Goal: Task Accomplishment & Management: Manage account settings

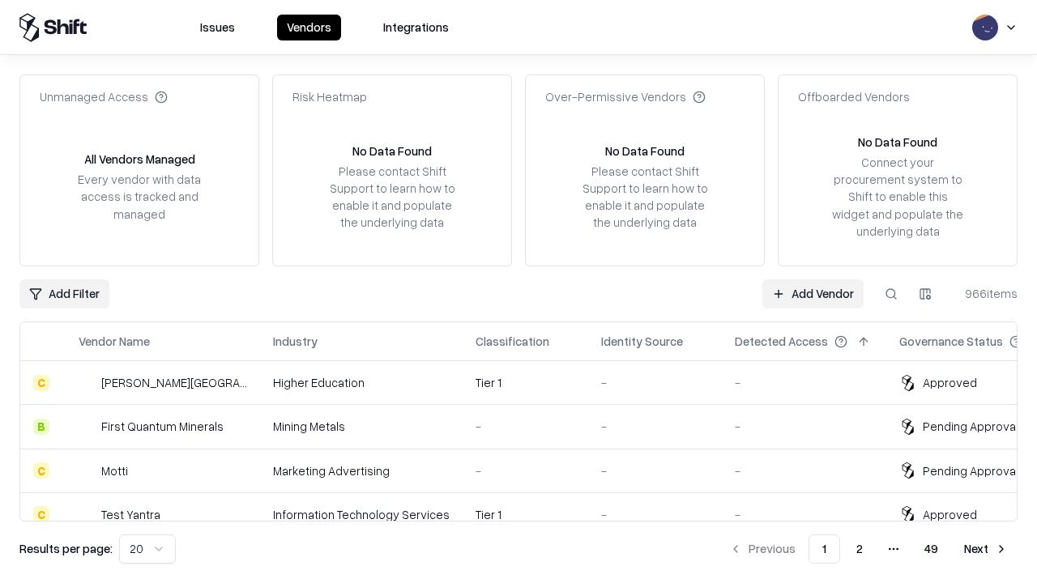
click at [812, 293] on link "Add Vendor" at bounding box center [812, 293] width 101 height 29
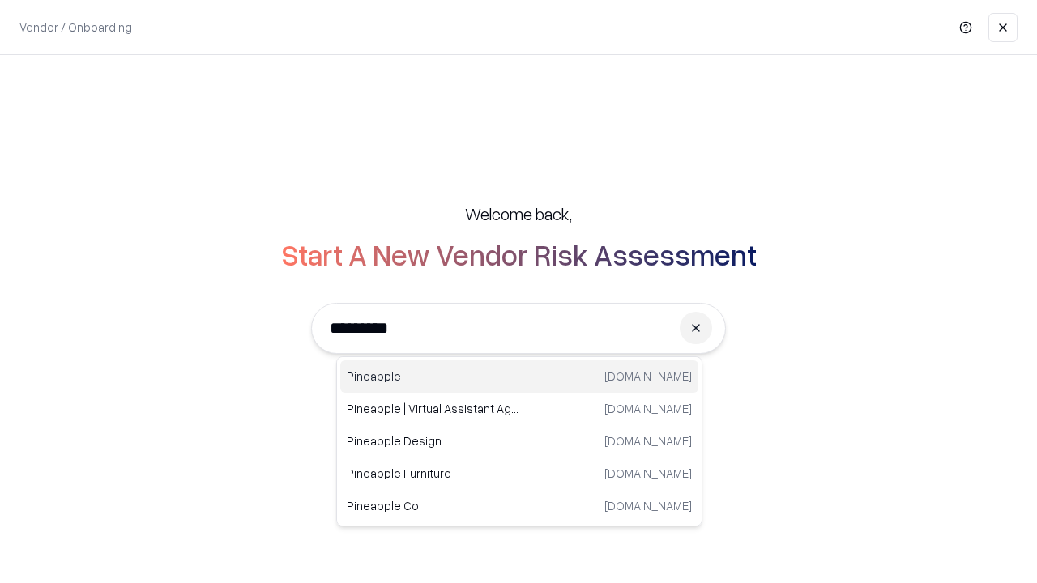
click at [519, 377] on div "Pineapple [DOMAIN_NAME]" at bounding box center [519, 376] width 358 height 32
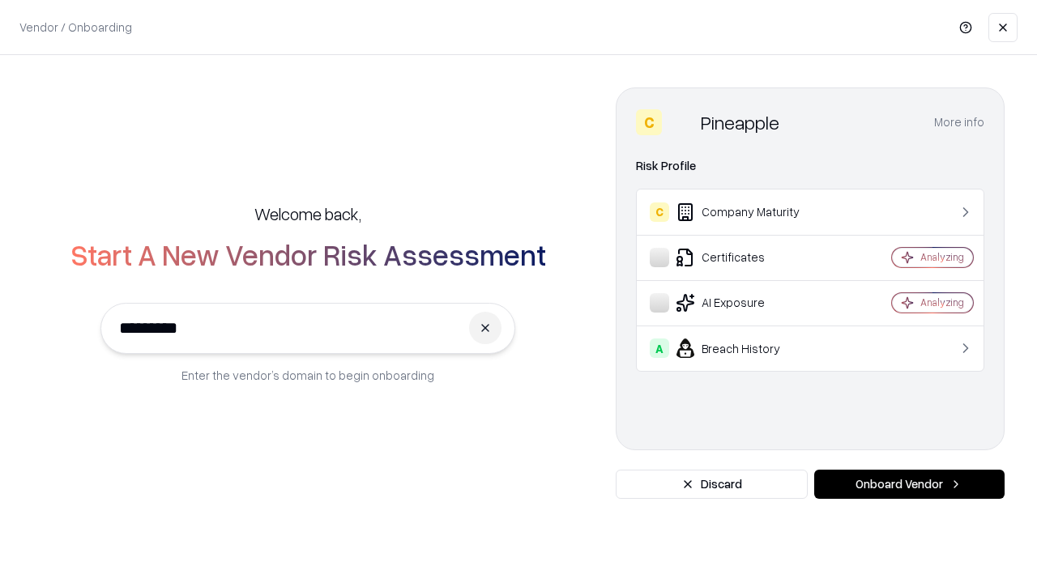
type input "*********"
click at [909, 484] on button "Onboard Vendor" at bounding box center [909, 484] width 190 height 29
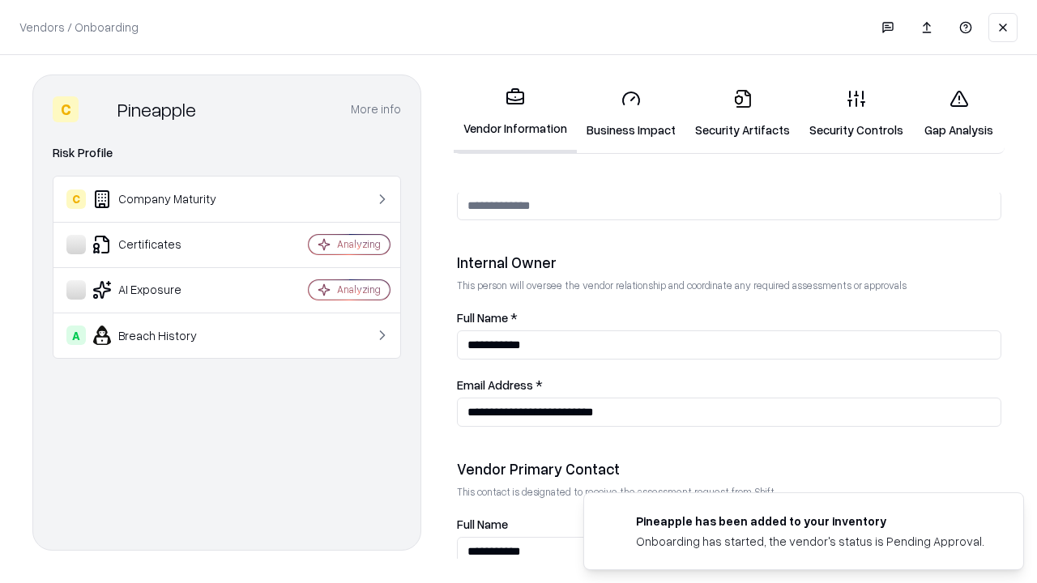
scroll to position [839, 0]
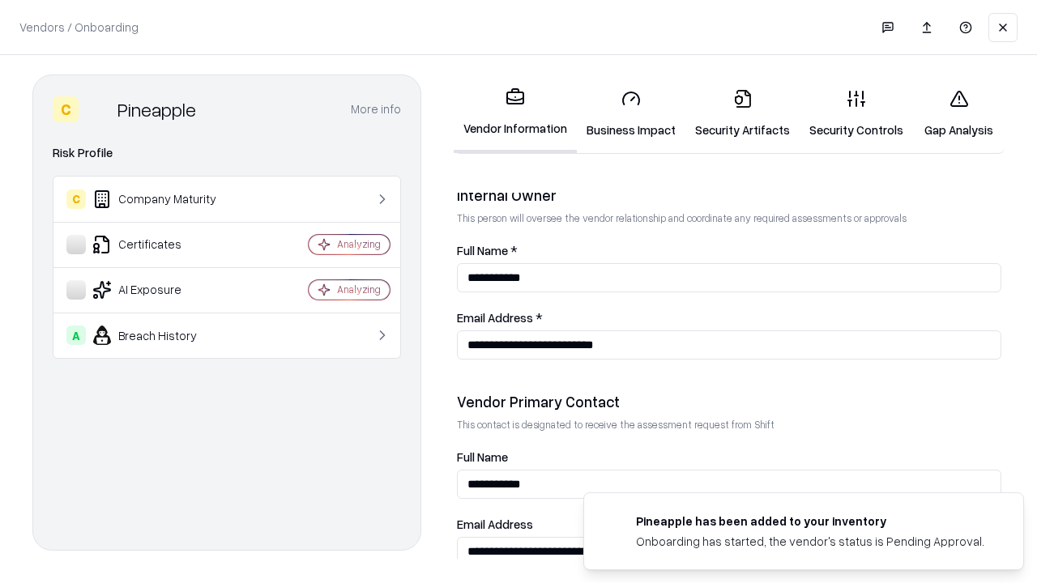
click at [631, 113] on link "Business Impact" at bounding box center [631, 113] width 109 height 75
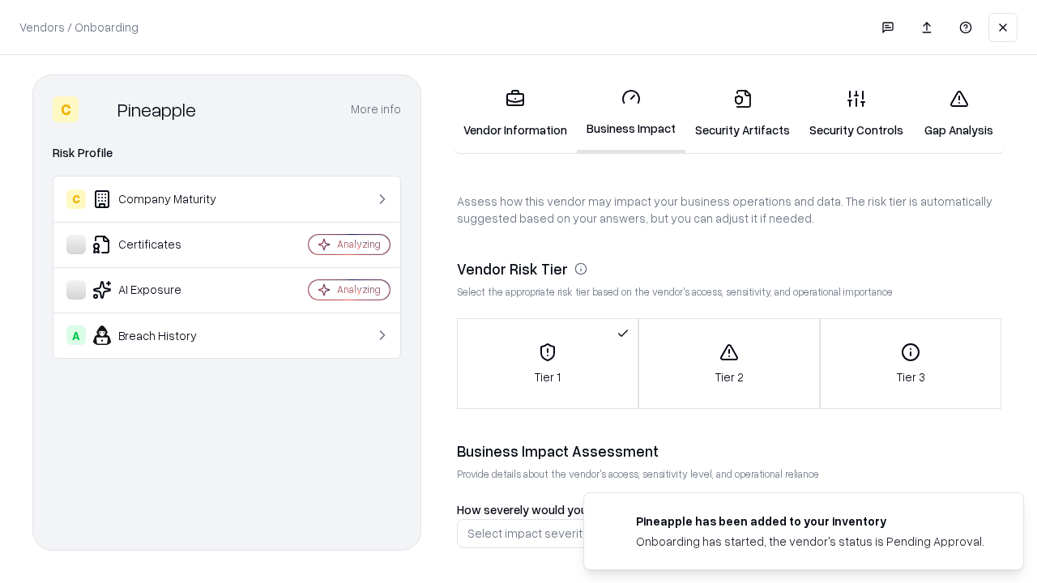
click at [958, 113] on link "Gap Analysis" at bounding box center [959, 113] width 92 height 75
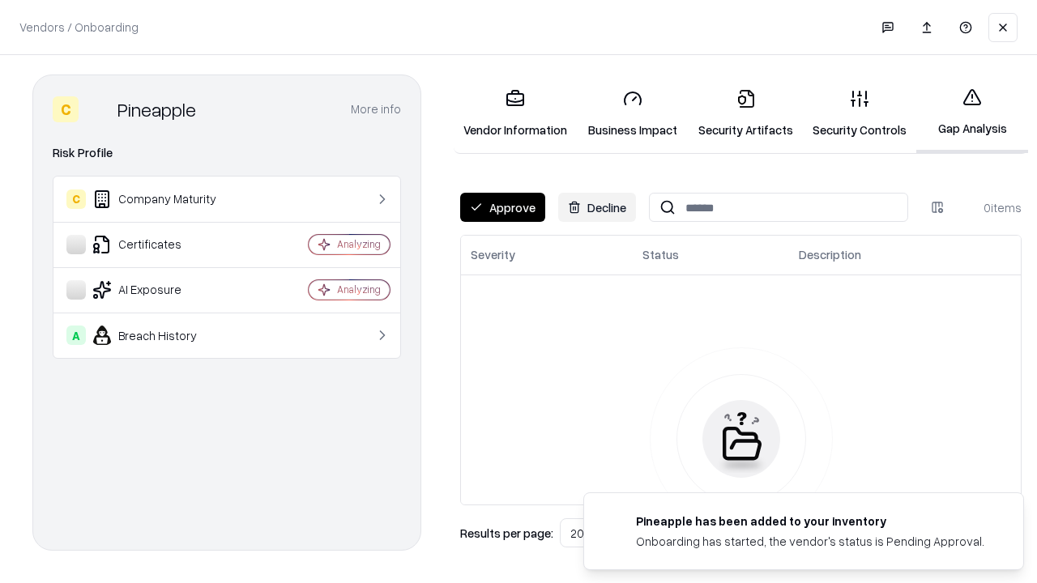
click at [502, 207] on button "Approve" at bounding box center [502, 207] width 85 height 29
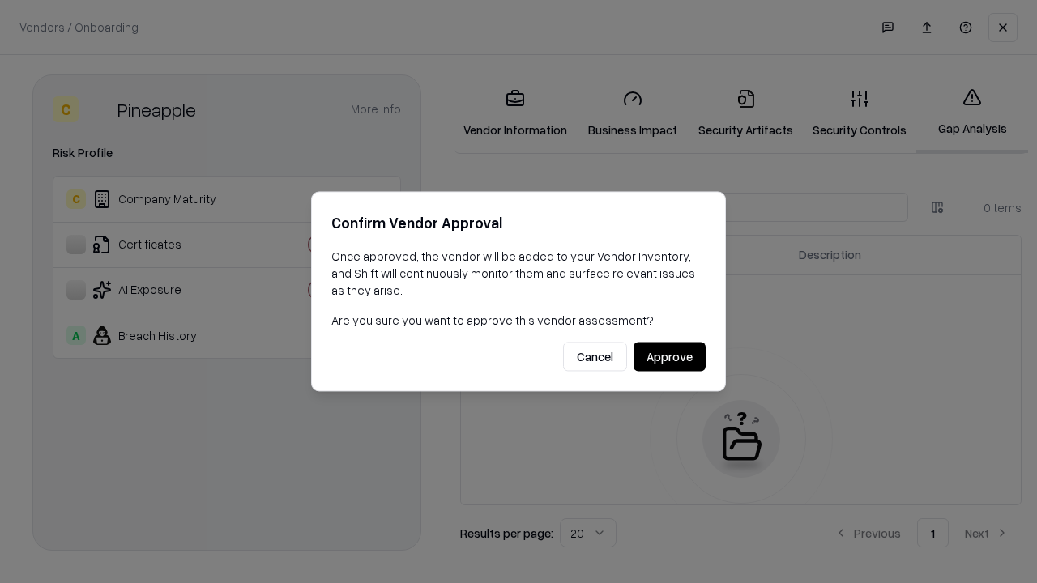
click at [669, 356] on button "Approve" at bounding box center [669, 357] width 72 height 29
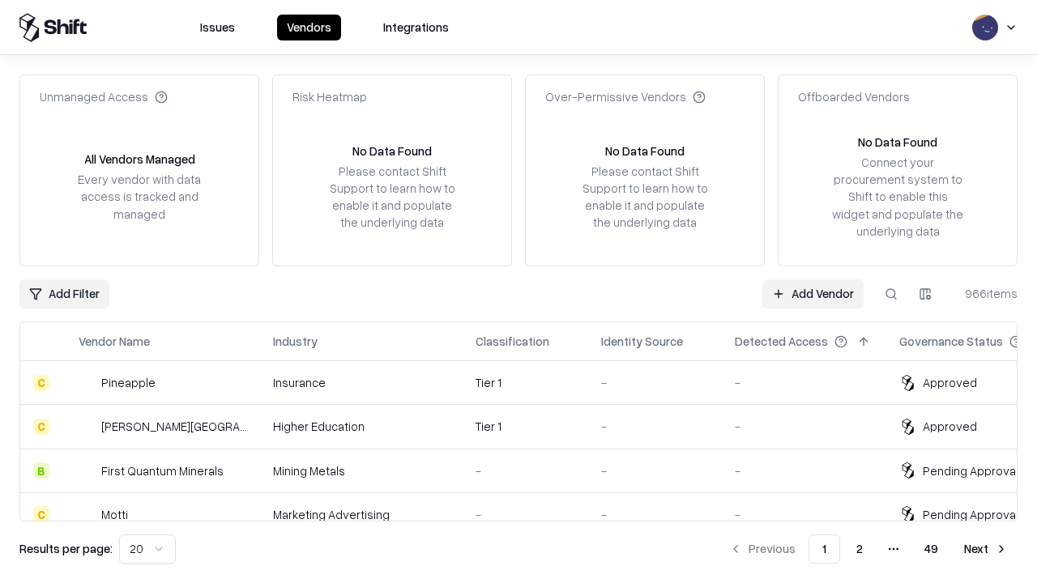
type input "*********"
click at [812, 293] on link "Add Vendor" at bounding box center [812, 293] width 101 height 29
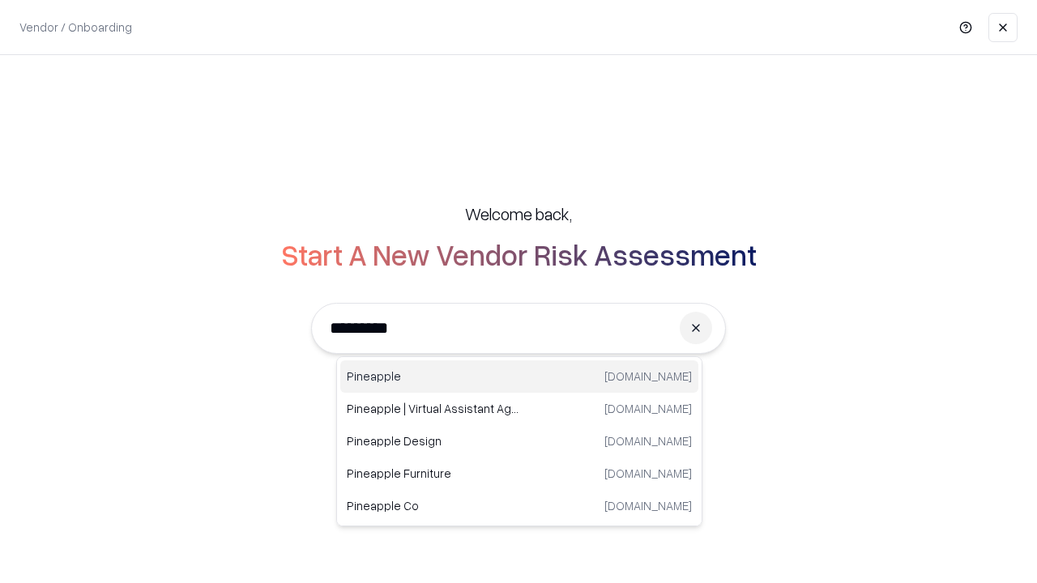
click at [519, 377] on div "Pineapple [DOMAIN_NAME]" at bounding box center [519, 376] width 358 height 32
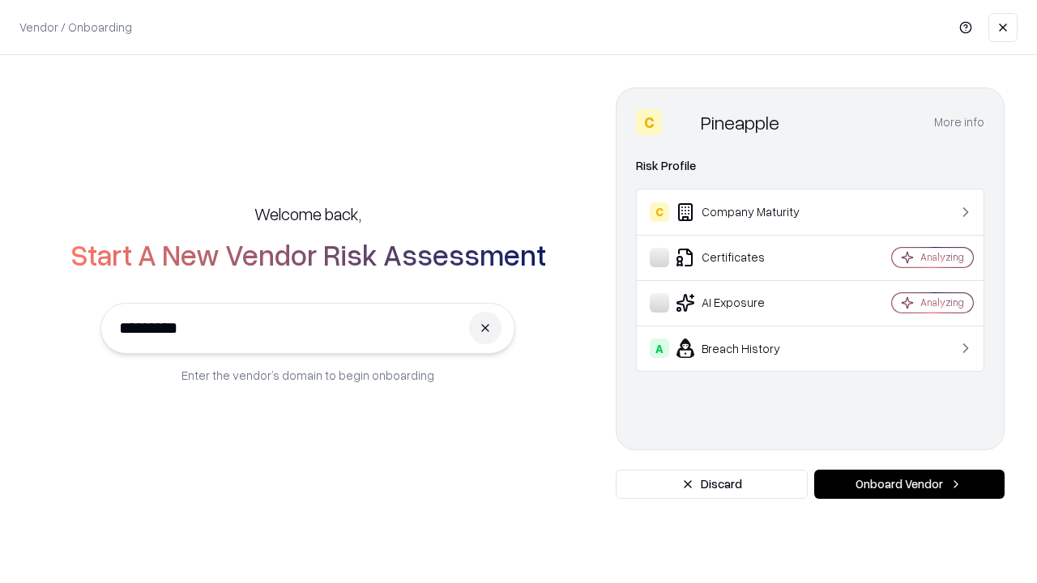
type input "*********"
click at [909, 484] on button "Onboard Vendor" at bounding box center [909, 484] width 190 height 29
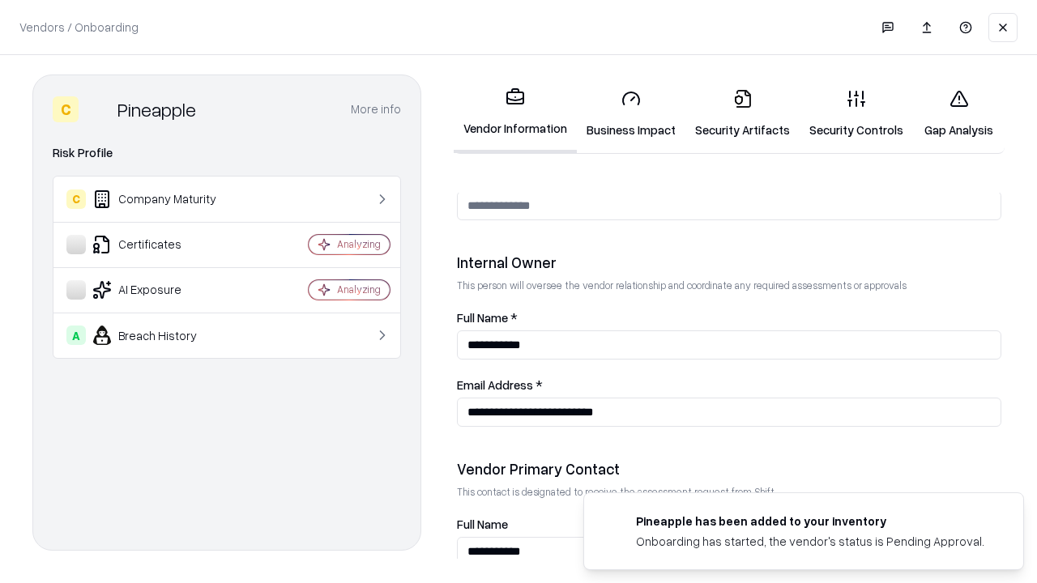
scroll to position [839, 0]
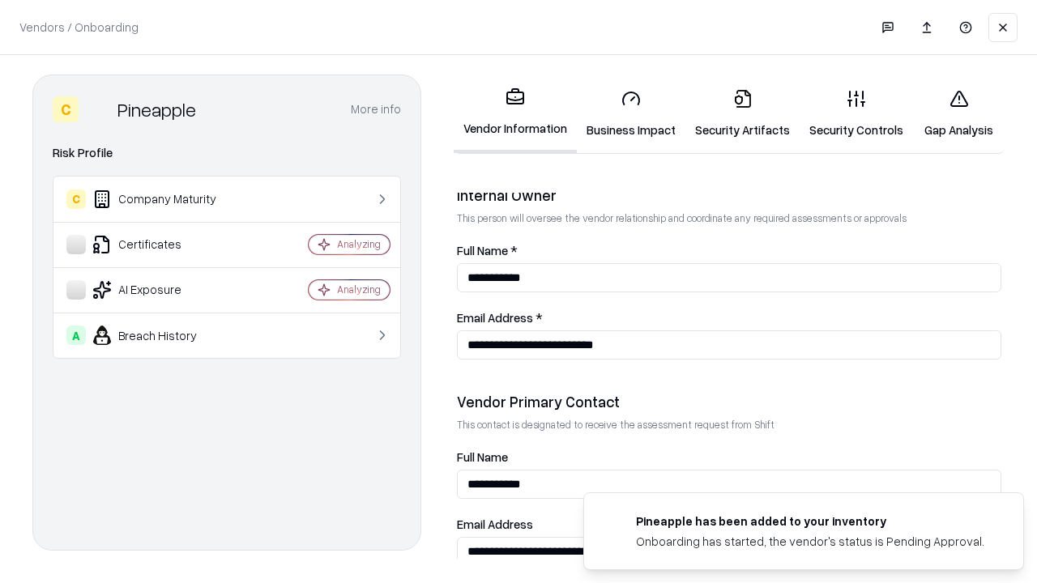
click at [958, 113] on link "Gap Analysis" at bounding box center [959, 113] width 92 height 75
